Goal: Task Accomplishment & Management: Use online tool/utility

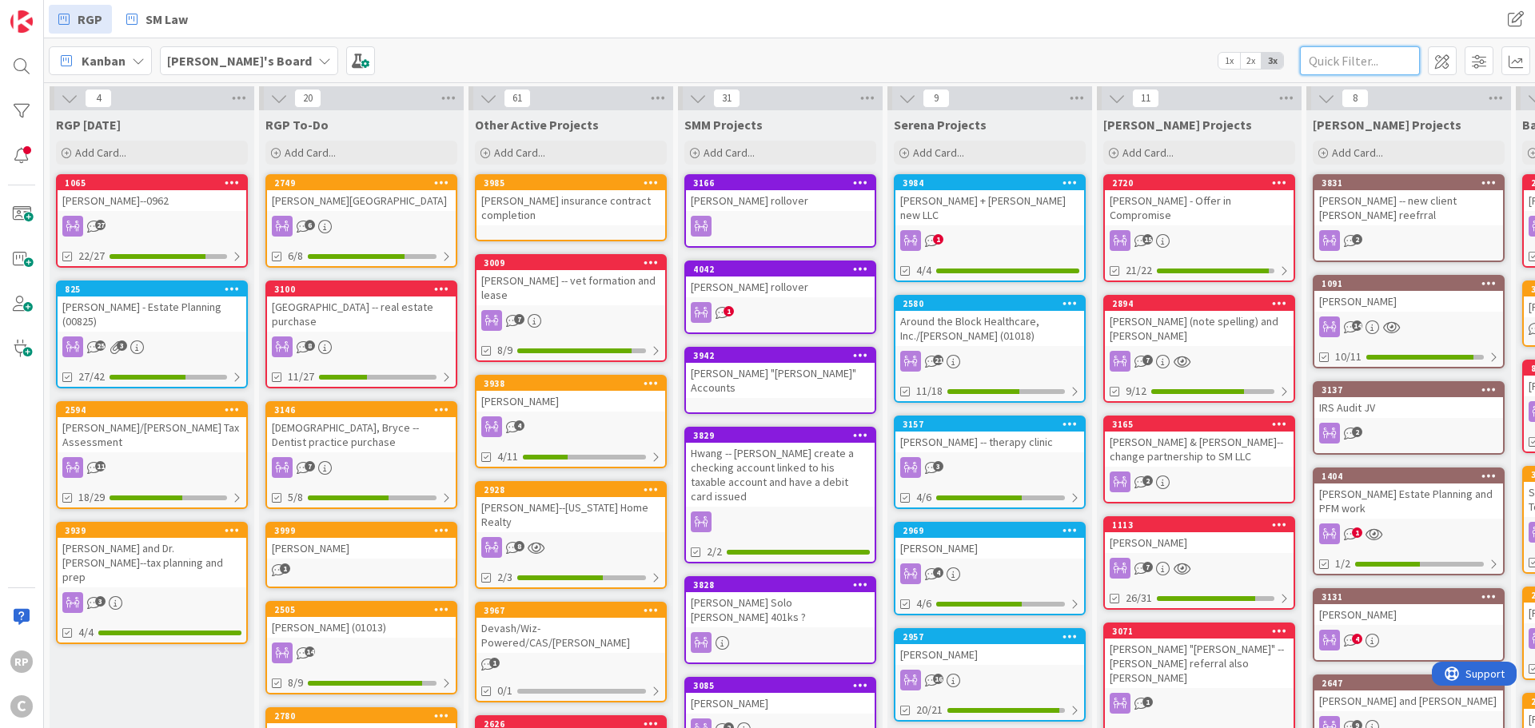
click at [1346, 50] on input "text" at bounding box center [1360, 60] width 120 height 29
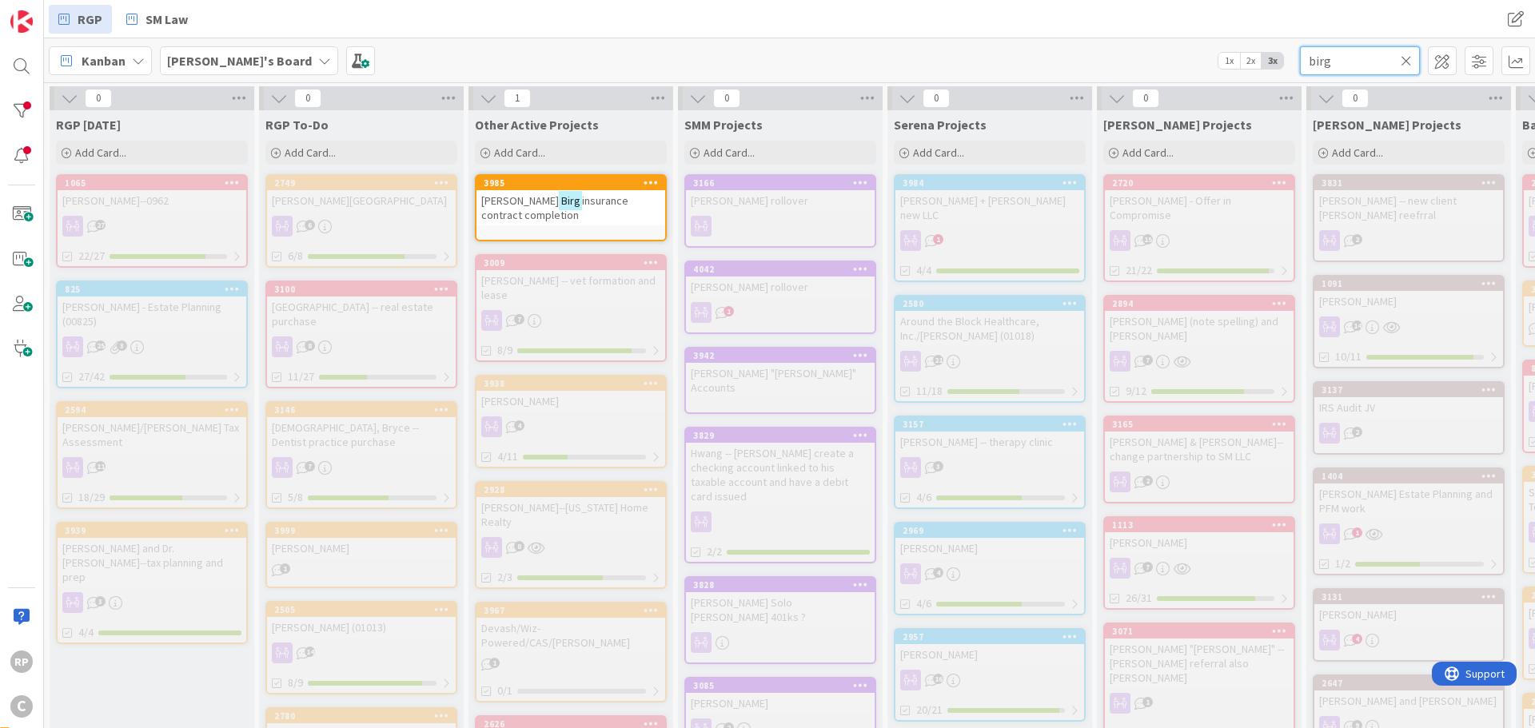
type input "birg"
click at [584, 186] on div "3985" at bounding box center [574, 182] width 181 height 11
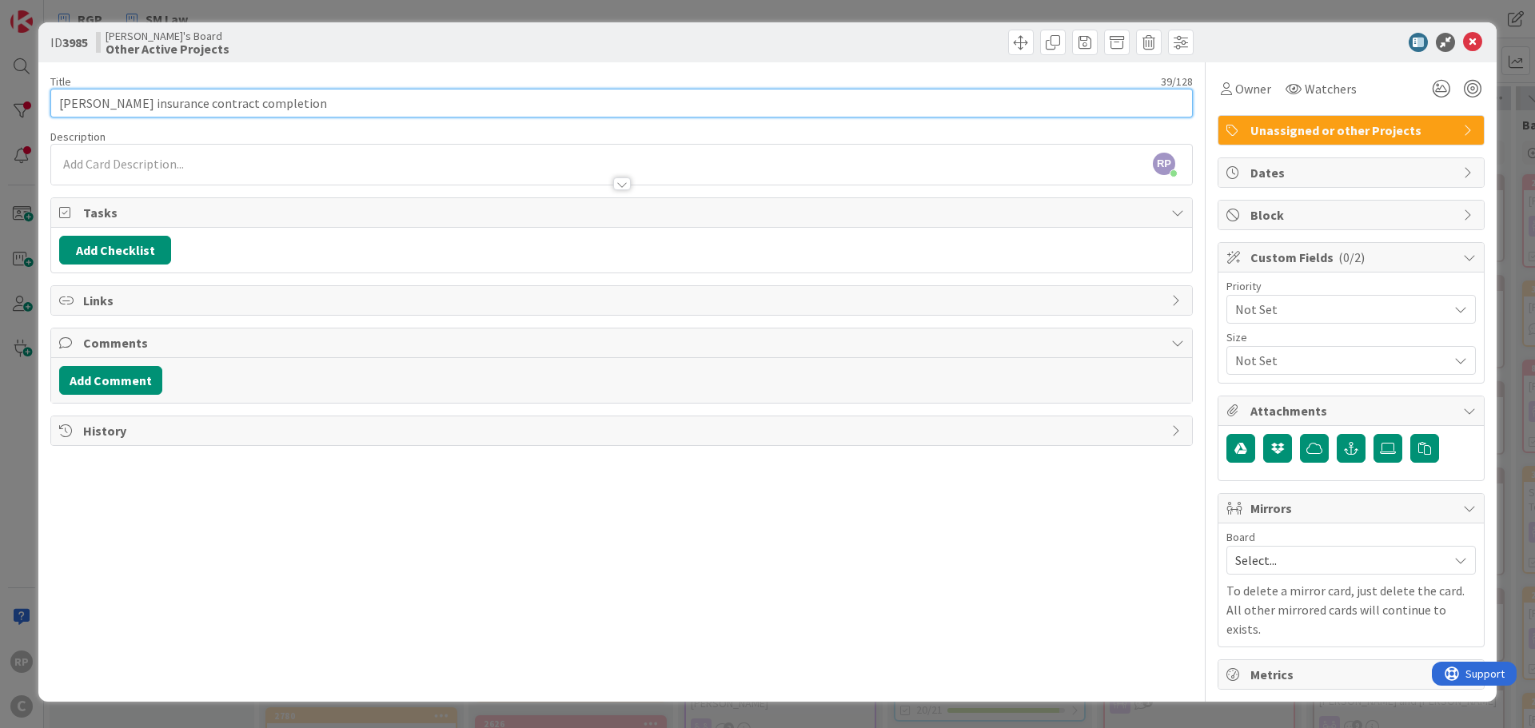
drag, startPoint x: 106, startPoint y: 106, endPoint x: 376, endPoint y: 96, distance: 269.6
click at [376, 96] on input "[PERSON_NAME] insurance contract completion" at bounding box center [621, 103] width 1142 height 29
click at [167, 113] on input "[PERSON_NAME]--" at bounding box center [621, 103] width 1142 height 29
click at [157, 105] on input "[PERSON_NAME]--" at bounding box center [621, 103] width 1142 height 29
type input "[PERSON_NAME]--non-compete review"
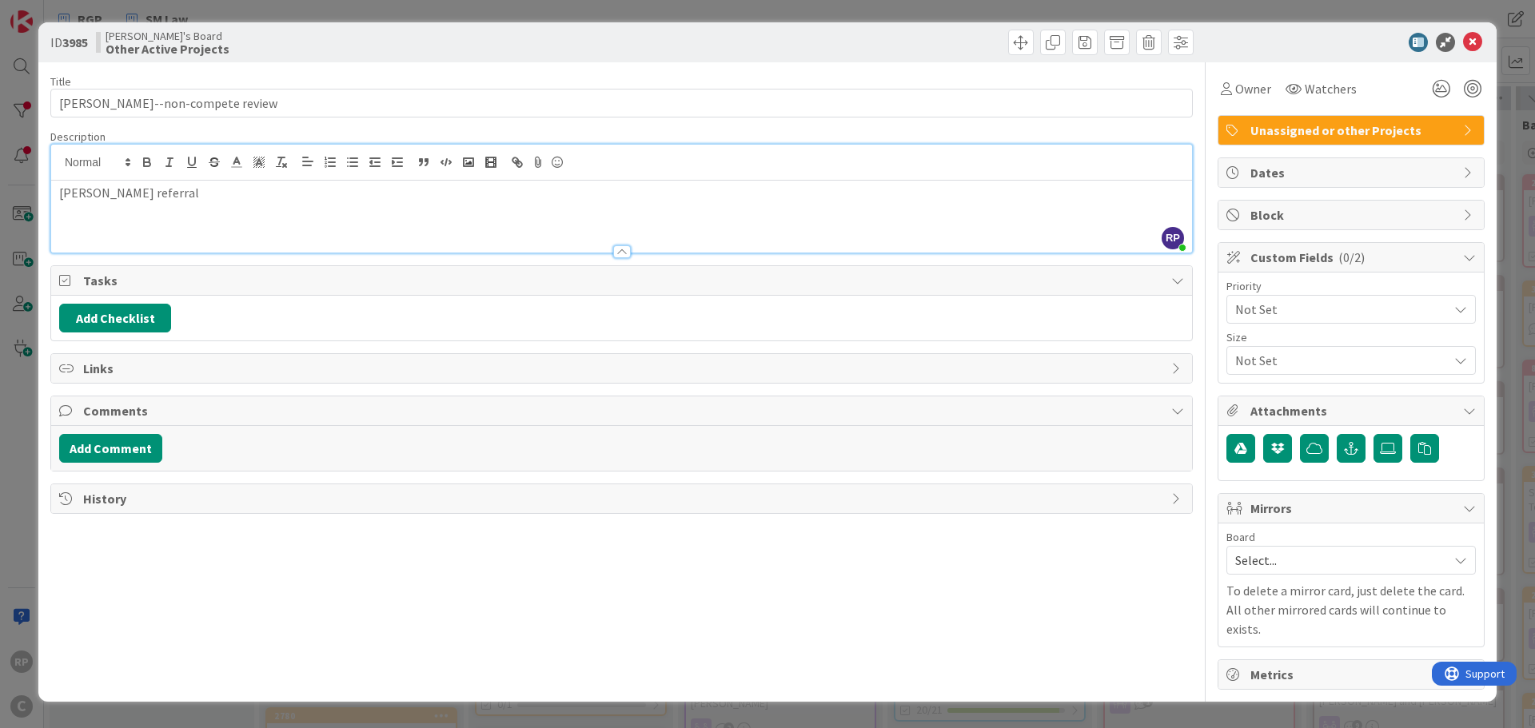
click at [942, 58] on div "ID 3985 [PERSON_NAME]'s Board Other Active Projects" at bounding box center [767, 42] width 1458 height 40
click at [1472, 36] on icon at bounding box center [1472, 42] width 19 height 19
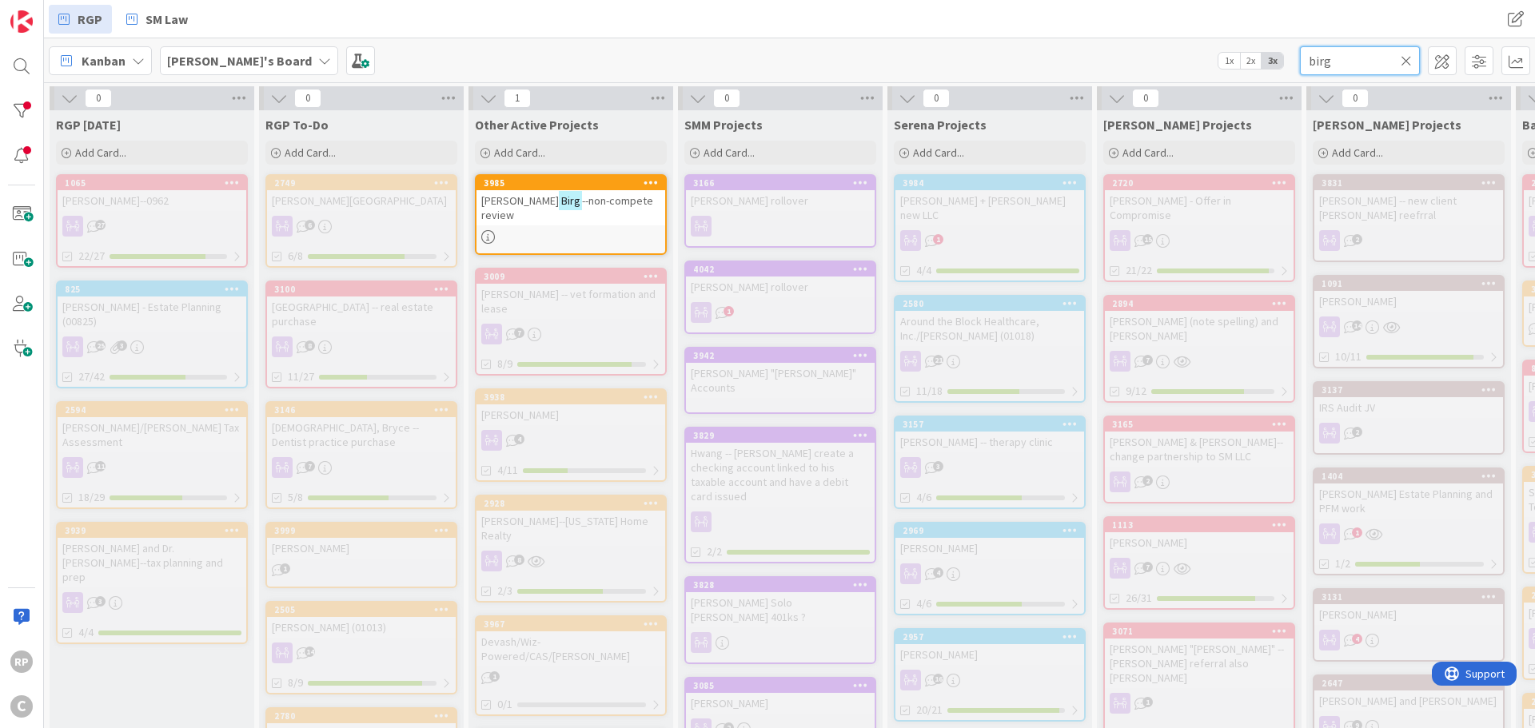
click at [1402, 71] on input "birg" at bounding box center [1360, 60] width 120 height 29
click at [1401, 64] on icon at bounding box center [1405, 61] width 11 height 14
